Goal: Browse casually

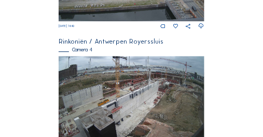
scroll to position [533, 0]
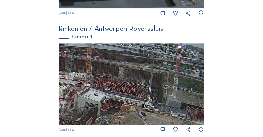
drag, startPoint x: 185, startPoint y: 77, endPoint x: 157, endPoint y: 122, distance: 52.5
click at [157, 122] on img at bounding box center [131, 84] width 145 height 82
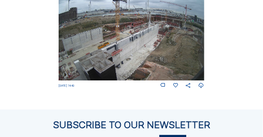
scroll to position [578, 0]
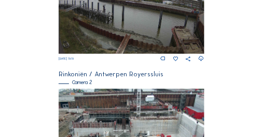
scroll to position [117, 0]
